Goal: Navigation & Orientation: Find specific page/section

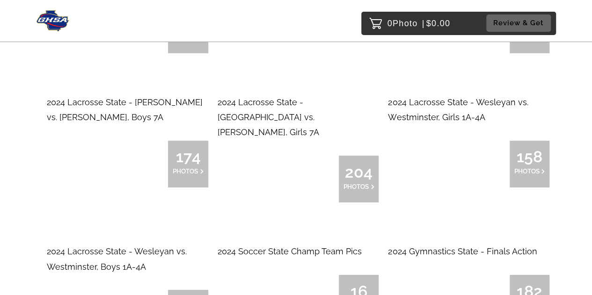
scroll to position [5337, 0]
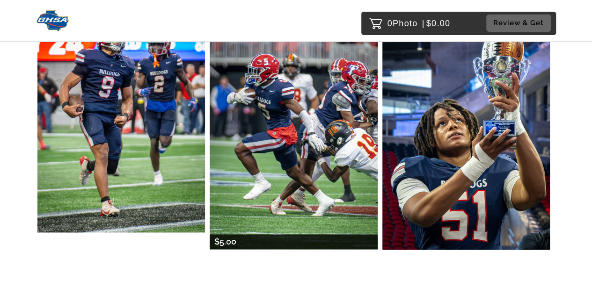
scroll to position [415, 0]
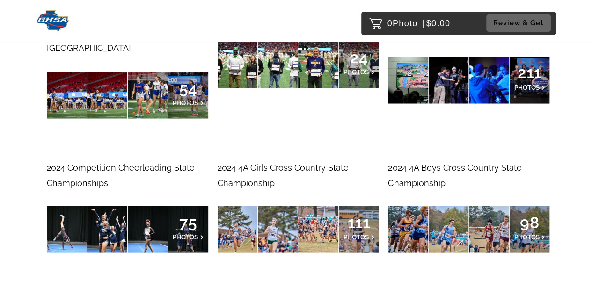
scroll to position [5481, 0]
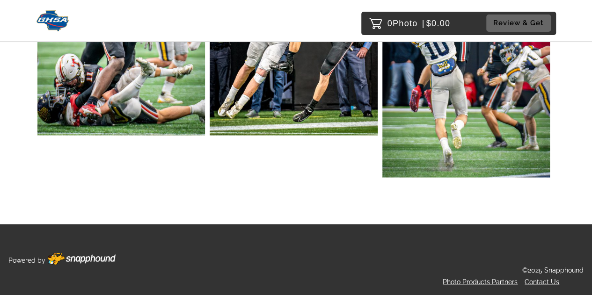
scroll to position [704, 0]
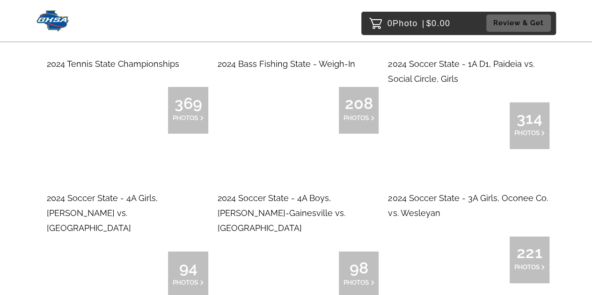
scroll to position [5103, 0]
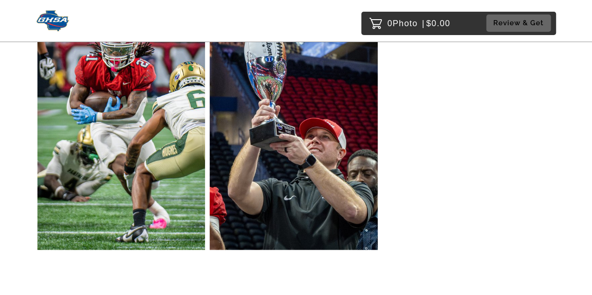
scroll to position [749, 0]
